Goal: Information Seeking & Learning: Learn about a topic

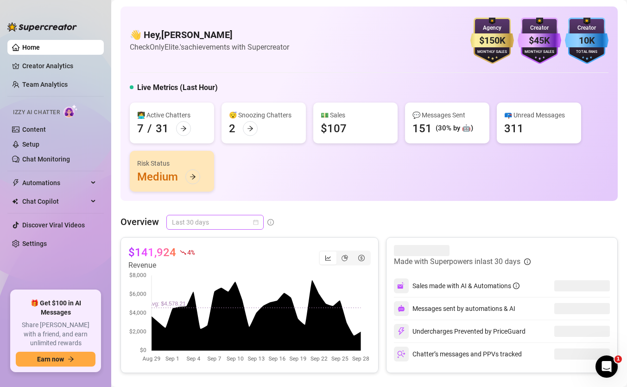
click at [197, 222] on span "Last 30 days" at bounding box center [215, 222] width 86 height 14
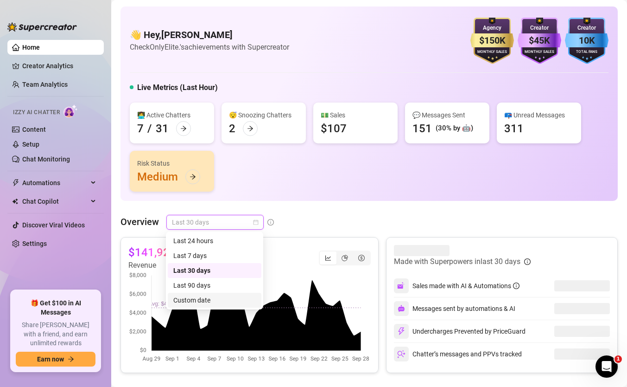
click at [227, 299] on div "Custom date" at bounding box center [214, 300] width 83 height 10
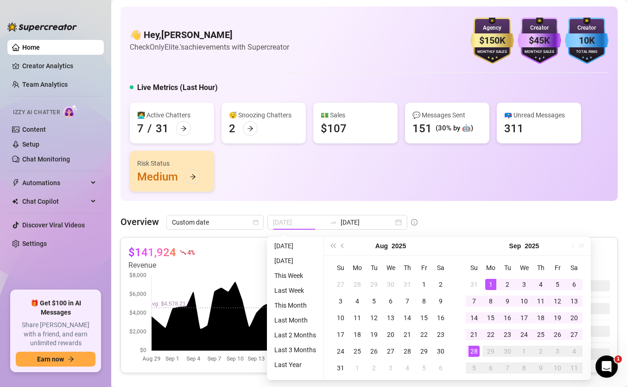
click at [489, 281] on div "1" at bounding box center [490, 284] width 11 height 11
type input "[DATE]"
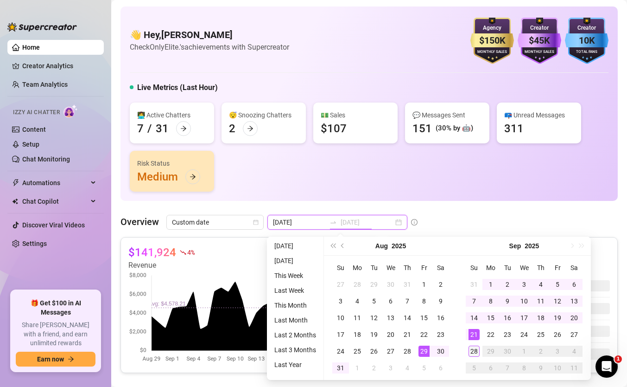
type input "[DATE]"
click at [472, 347] on div "28" at bounding box center [474, 350] width 11 height 11
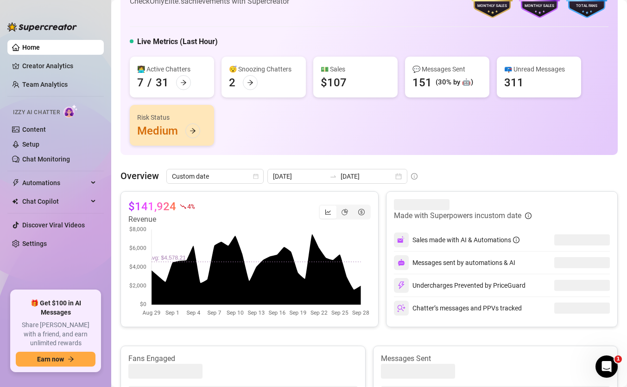
scroll to position [75, 0]
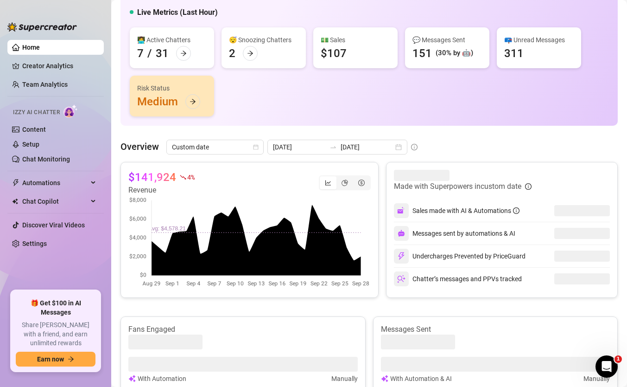
click at [320, 157] on div "Overview Custom date [DATE] [DATE] $141,924 4 % Revenue Made with Superpowers i…" at bounding box center [369, 353] width 497 height 426
click at [326, 147] on div at bounding box center [333, 146] width 15 height 7
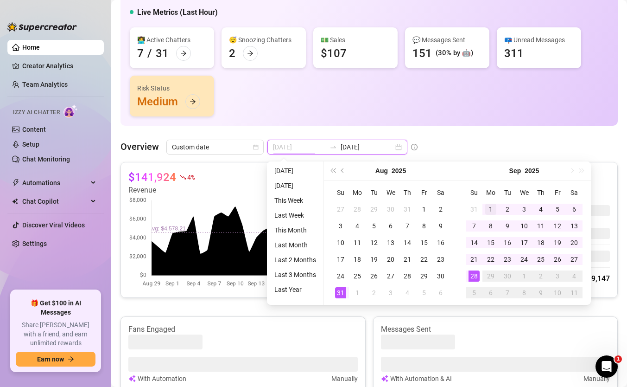
type input "[DATE]"
click at [492, 204] on div "1" at bounding box center [490, 209] width 11 height 11
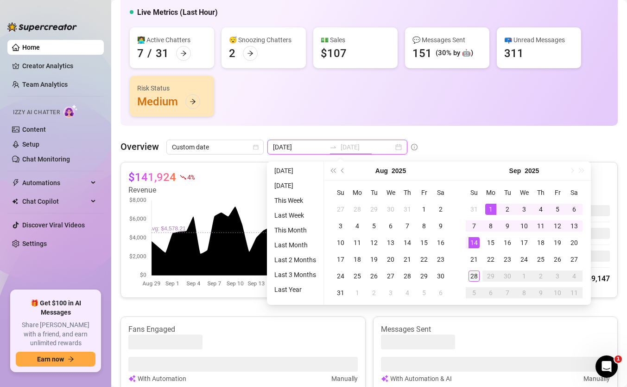
type input "[DATE]"
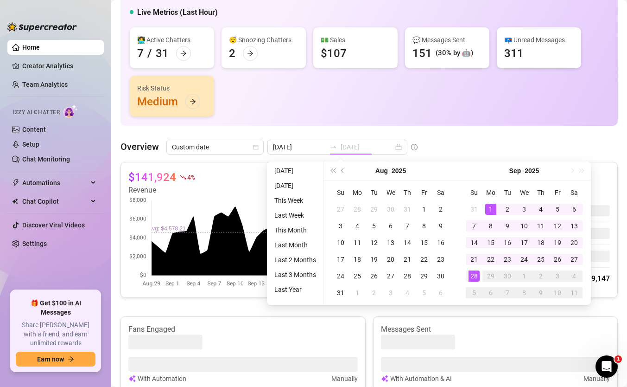
click at [471, 276] on div "28" at bounding box center [474, 275] width 11 height 11
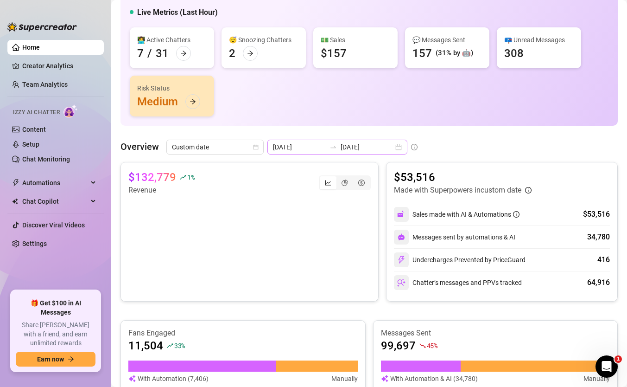
click at [282, 153] on div "[DATE] [DATE]" at bounding box center [337, 147] width 140 height 15
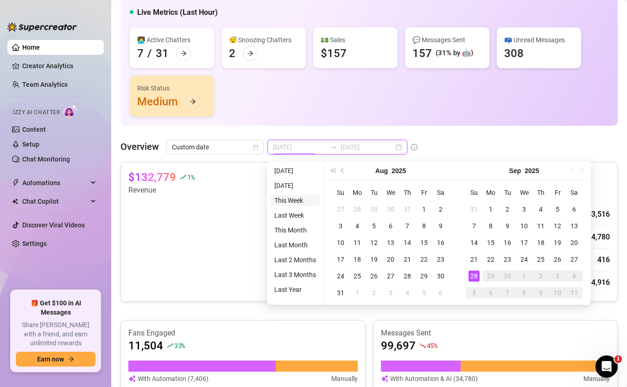
type input "[DATE]"
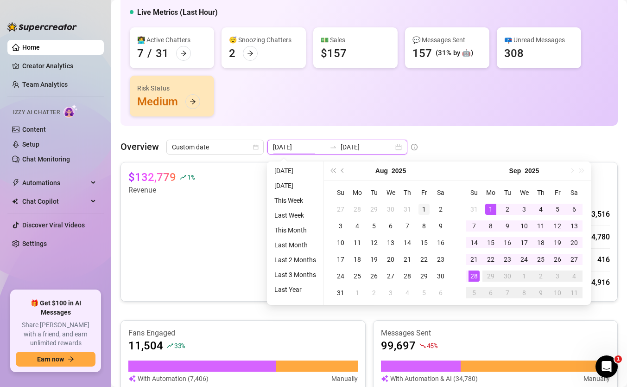
type input "[DATE]"
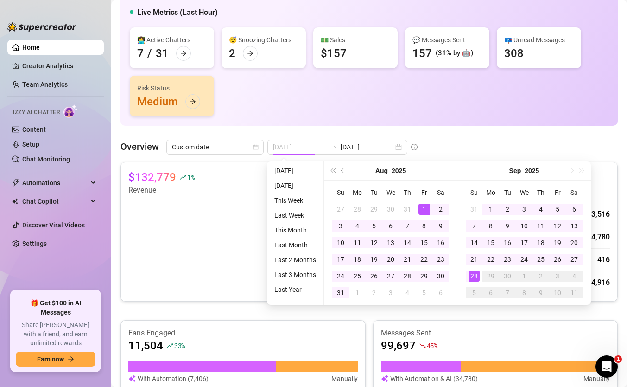
click at [422, 209] on div "1" at bounding box center [424, 209] width 11 height 11
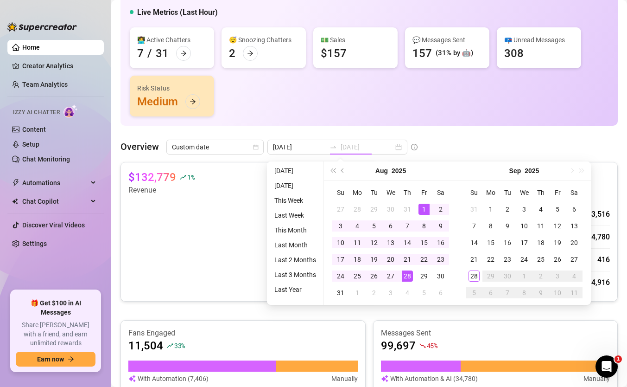
click at [410, 276] on div "28" at bounding box center [407, 275] width 11 height 11
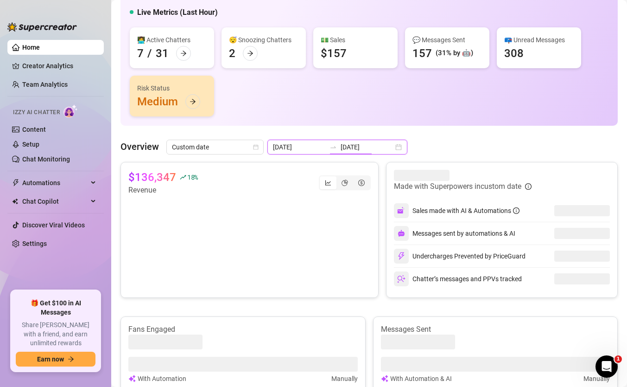
click at [341, 146] on input "[DATE]" at bounding box center [367, 147] width 53 height 10
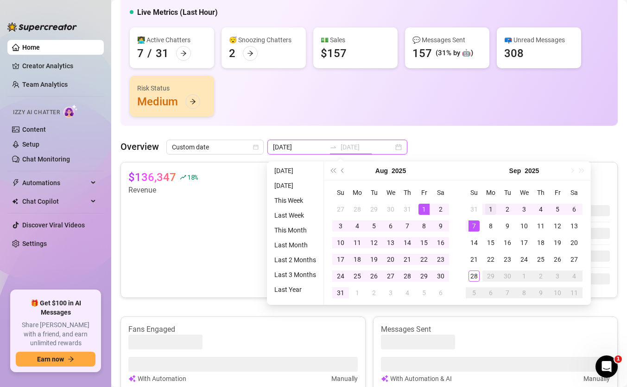
type input "[DATE]"
click at [485, 211] on div "1" at bounding box center [490, 209] width 11 height 11
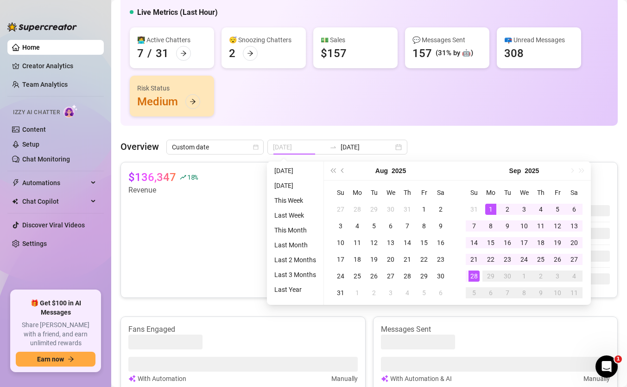
click at [470, 274] on div "28" at bounding box center [474, 275] width 11 height 11
type input "[DATE]"
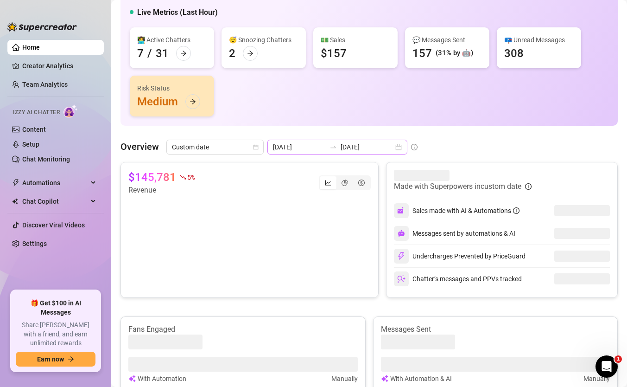
click at [325, 153] on div "[DATE] [DATE]" at bounding box center [337, 147] width 140 height 15
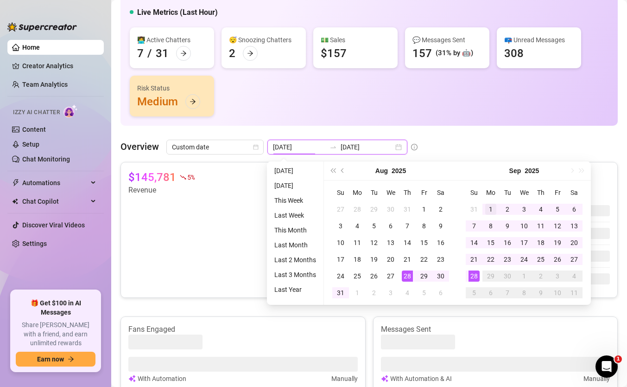
type input "[DATE]"
click at [490, 211] on div "1" at bounding box center [490, 209] width 11 height 11
type input "[DATE]"
click at [469, 270] on td "28" at bounding box center [474, 275] width 17 height 17
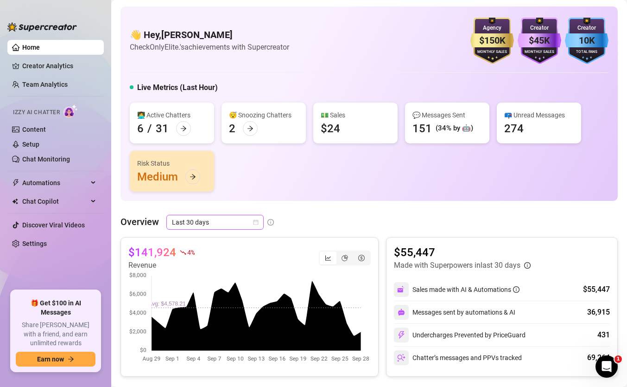
click at [217, 223] on span "Last 30 days" at bounding box center [215, 222] width 86 height 14
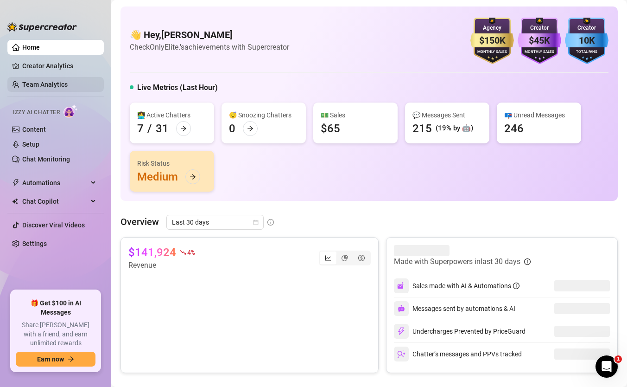
click at [31, 82] on link "Team Analytics" at bounding box center [44, 84] width 45 height 7
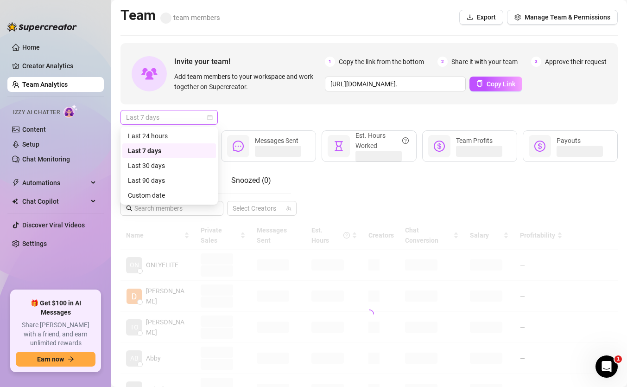
click at [184, 113] on span "Last 7 days" at bounding box center [169, 117] width 86 height 14
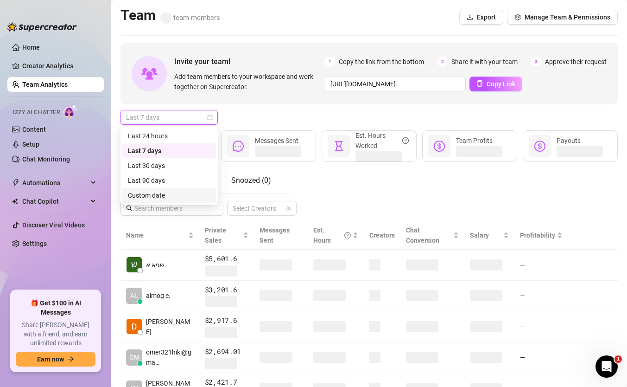
click at [180, 197] on div "Custom date" at bounding box center [169, 195] width 83 height 10
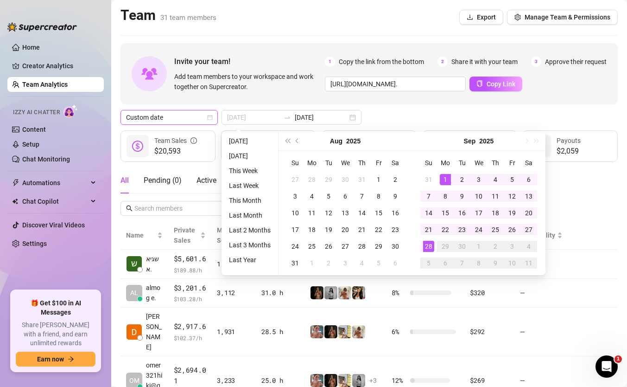
type input "[DATE]"
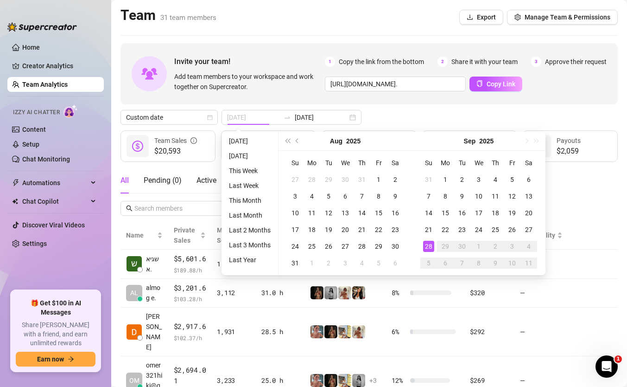
click at [429, 245] on div "28" at bounding box center [428, 246] width 11 height 11
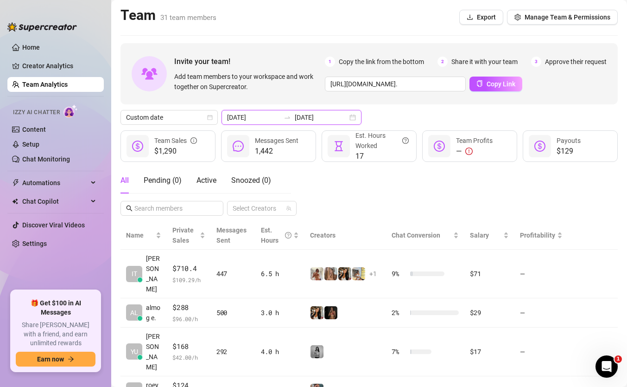
click at [312, 120] on input "[DATE]" at bounding box center [321, 117] width 53 height 10
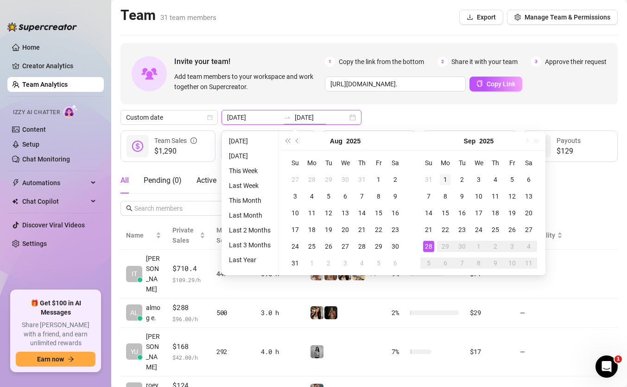
type input "[DATE]"
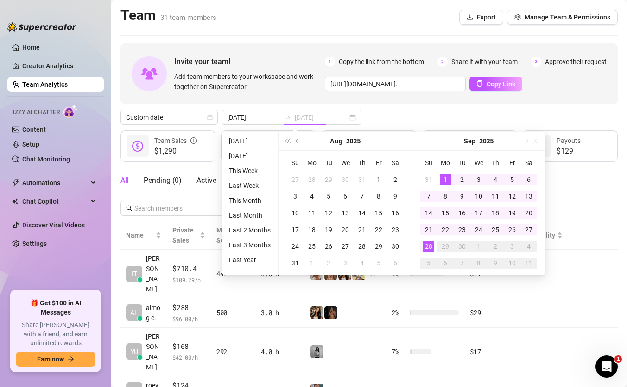
click at [442, 176] on div "1" at bounding box center [445, 179] width 11 height 11
click at [426, 245] on div "28" at bounding box center [428, 246] width 11 height 11
type input "[DATE]"
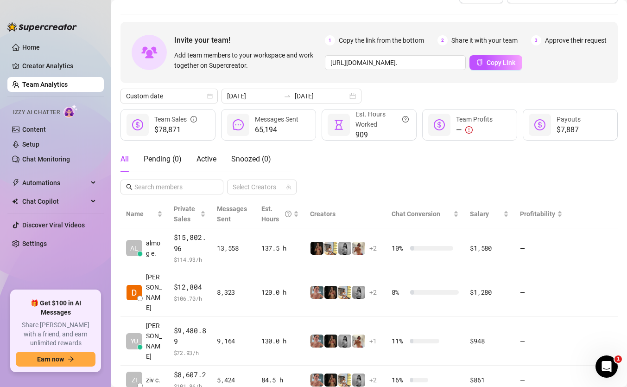
scroll to position [22, 0]
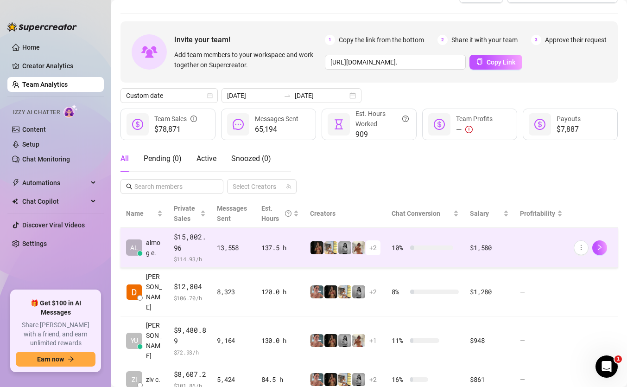
click at [347, 241] on img at bounding box center [344, 247] width 13 height 13
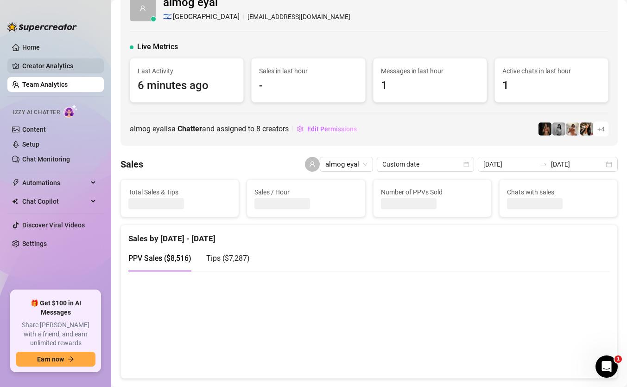
click at [55, 62] on link "Creator Analytics" at bounding box center [59, 65] width 74 height 15
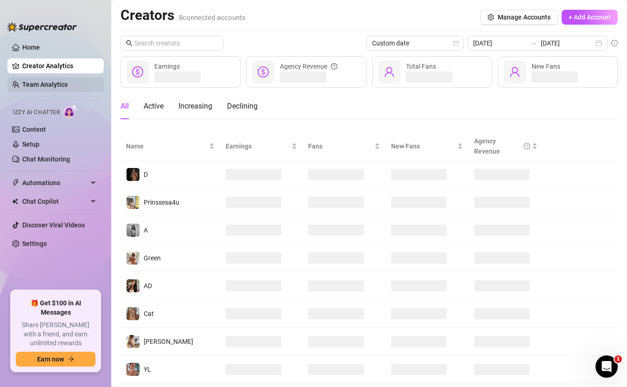
click at [56, 81] on link "Team Analytics" at bounding box center [44, 84] width 45 height 7
